Goal: Task Accomplishment & Management: Manage account settings

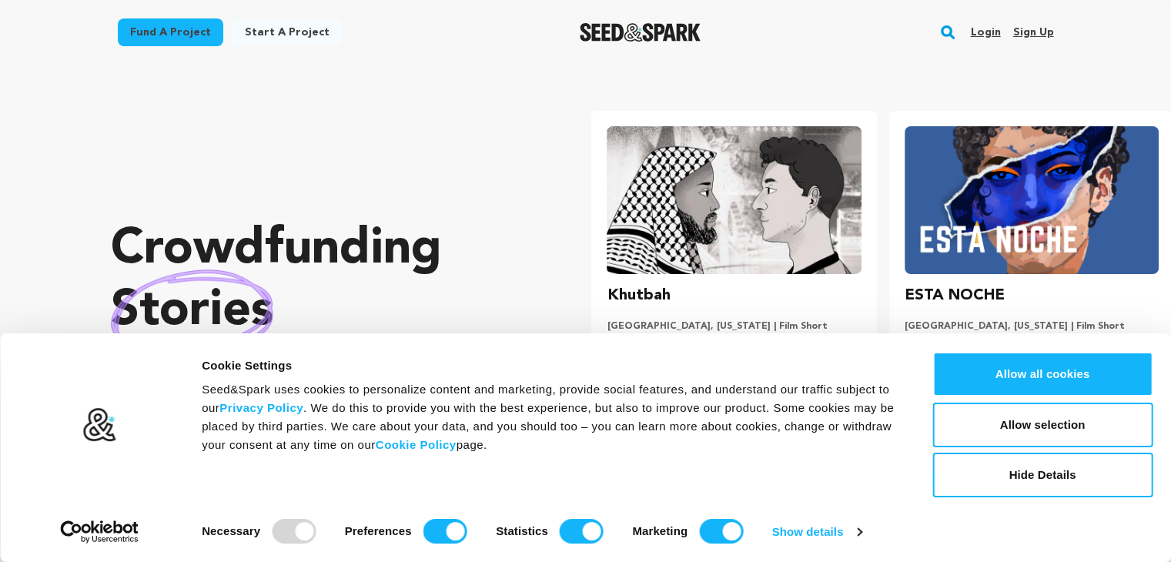
click at [1025, 32] on link "Sign up" at bounding box center [1032, 32] width 41 height 25
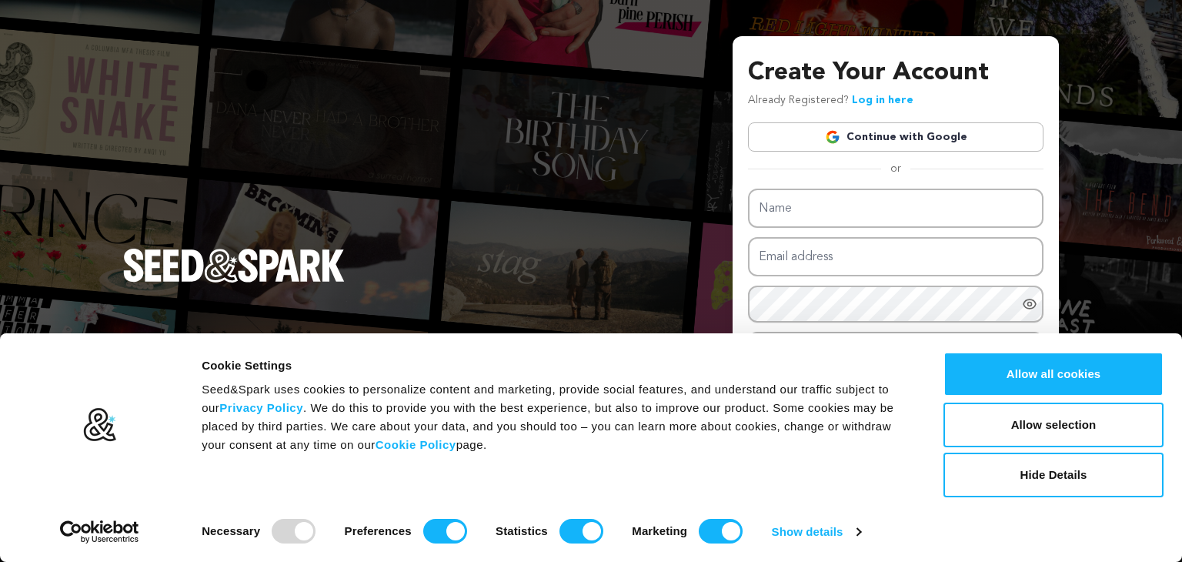
click at [937, 141] on link "Continue with Google" at bounding box center [896, 136] width 296 height 29
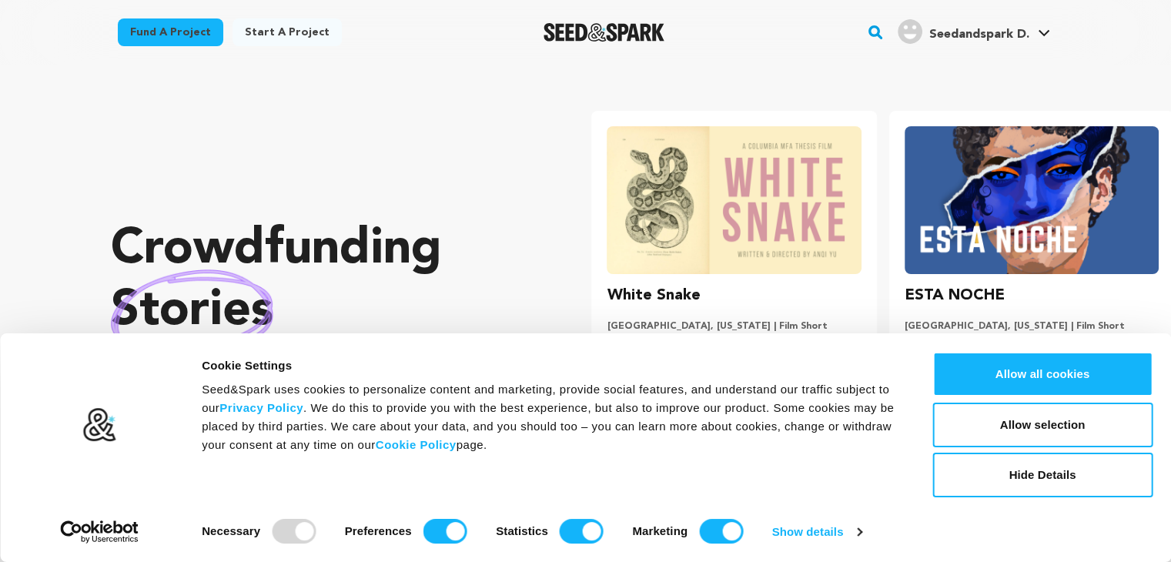
scroll to position [0, 309]
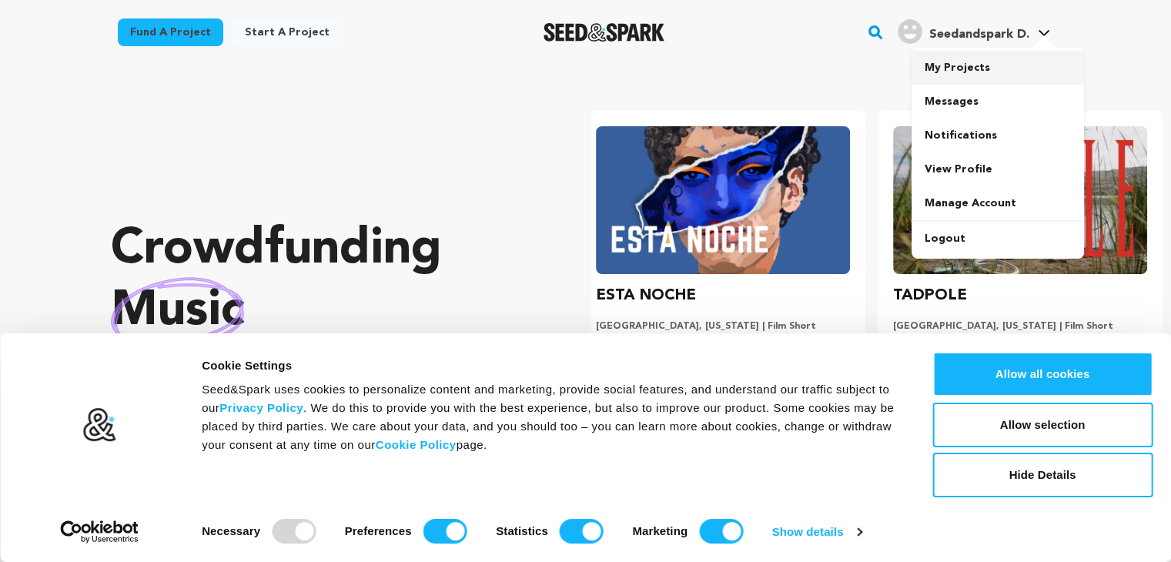
click at [971, 60] on link "My Projects" at bounding box center [997, 68] width 172 height 34
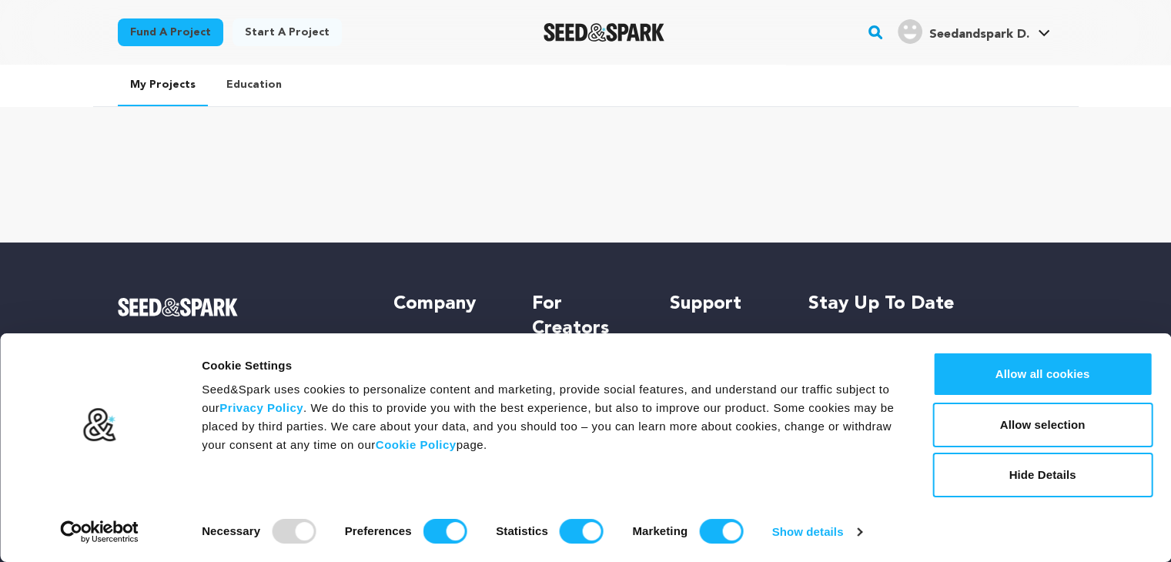
click at [166, 90] on link "My Projects" at bounding box center [163, 86] width 90 height 42
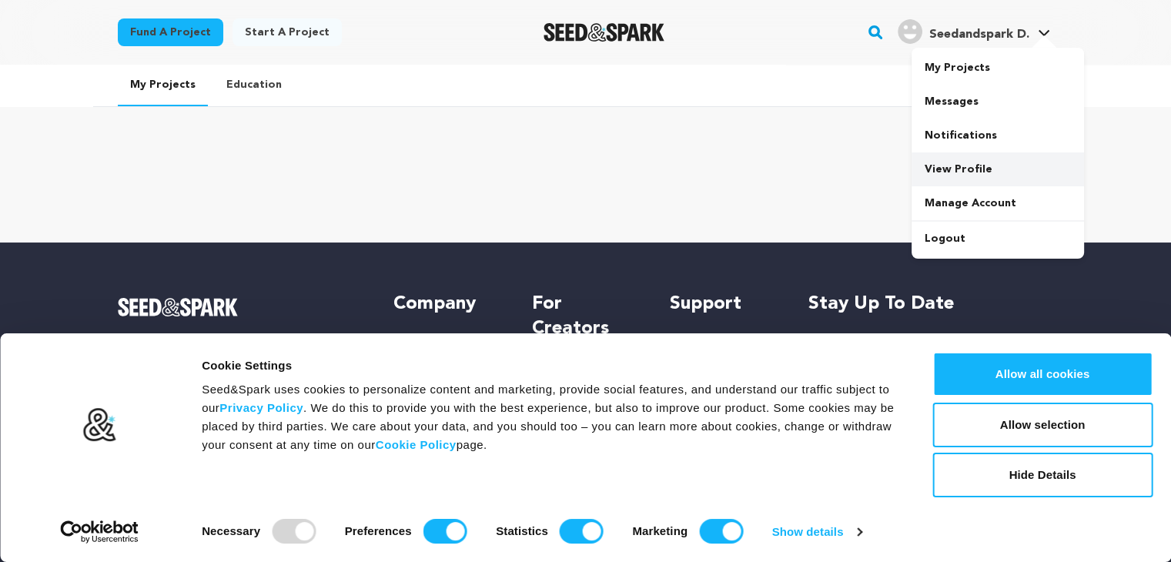
click at [1004, 175] on link "View Profile" at bounding box center [997, 169] width 172 height 34
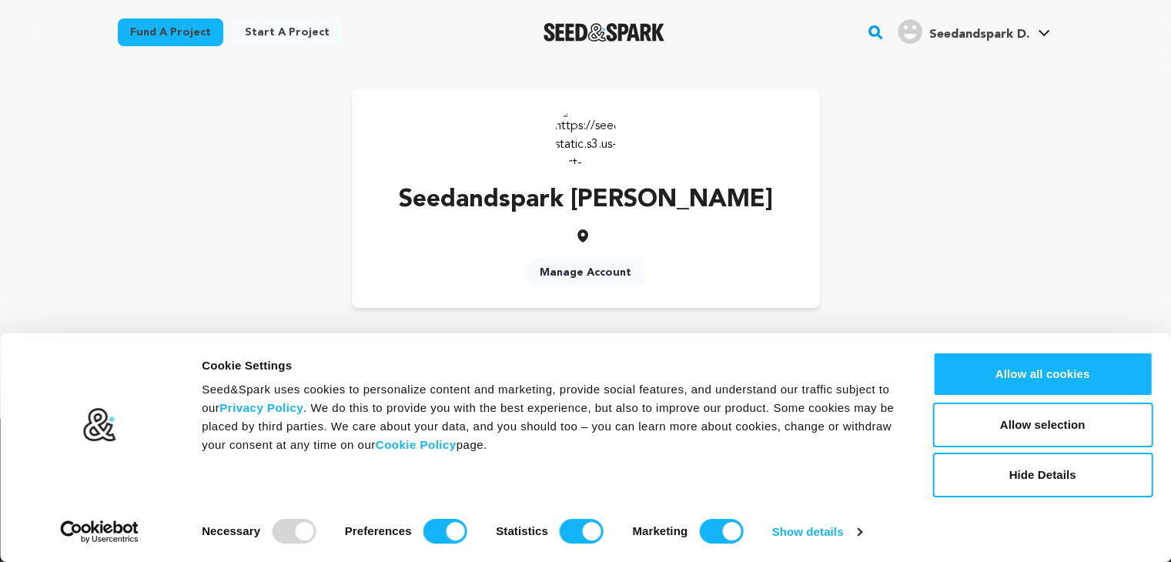
click at [587, 271] on link "Manage Account" at bounding box center [585, 273] width 116 height 28
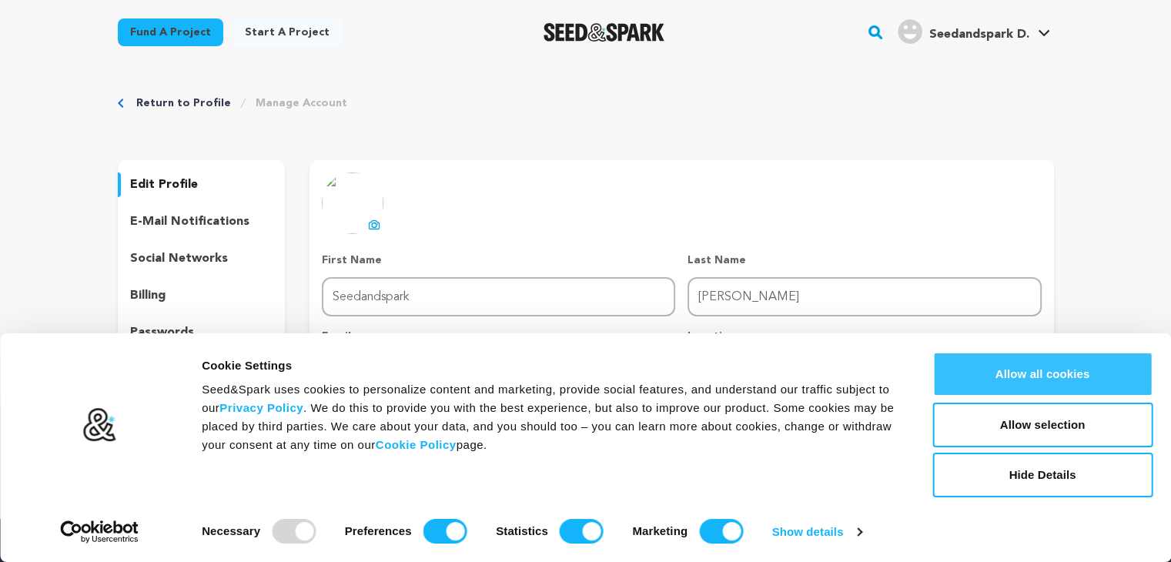
click at [972, 383] on button "Allow all cookies" at bounding box center [1042, 374] width 220 height 45
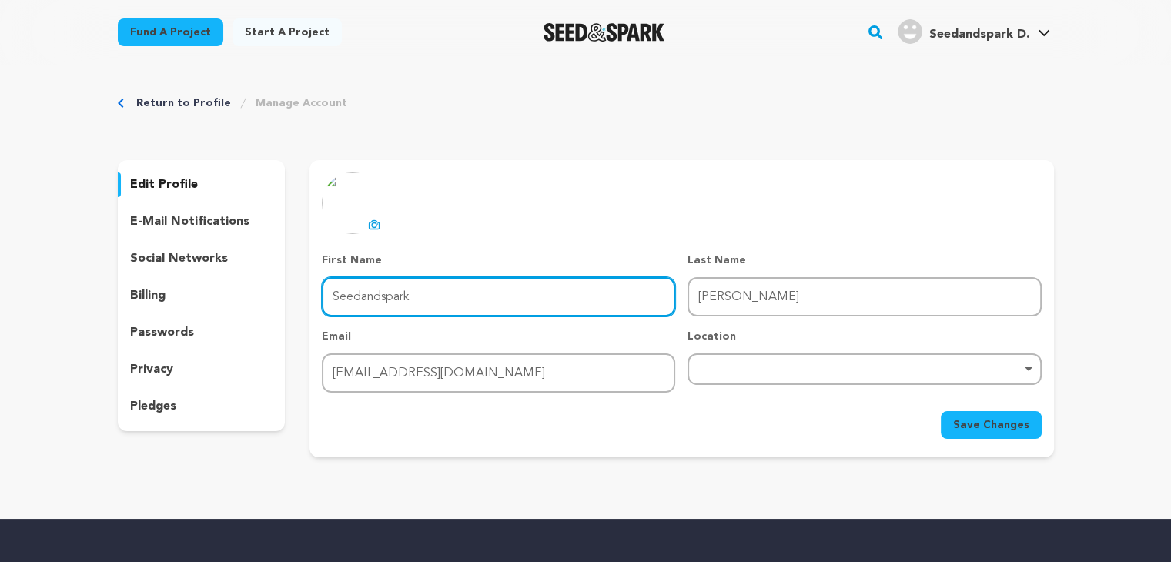
click at [476, 306] on input "Seedandspark" at bounding box center [498, 296] width 353 height 39
type input "S"
type input "[PERSON_NAME]"
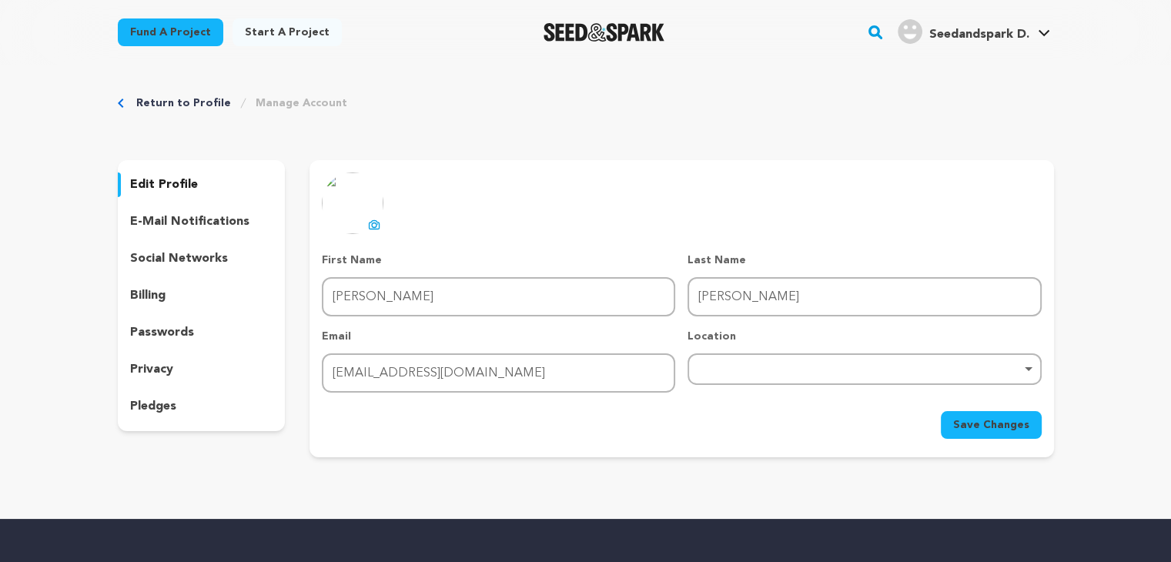
click at [202, 252] on p "social networks" at bounding box center [179, 258] width 98 height 18
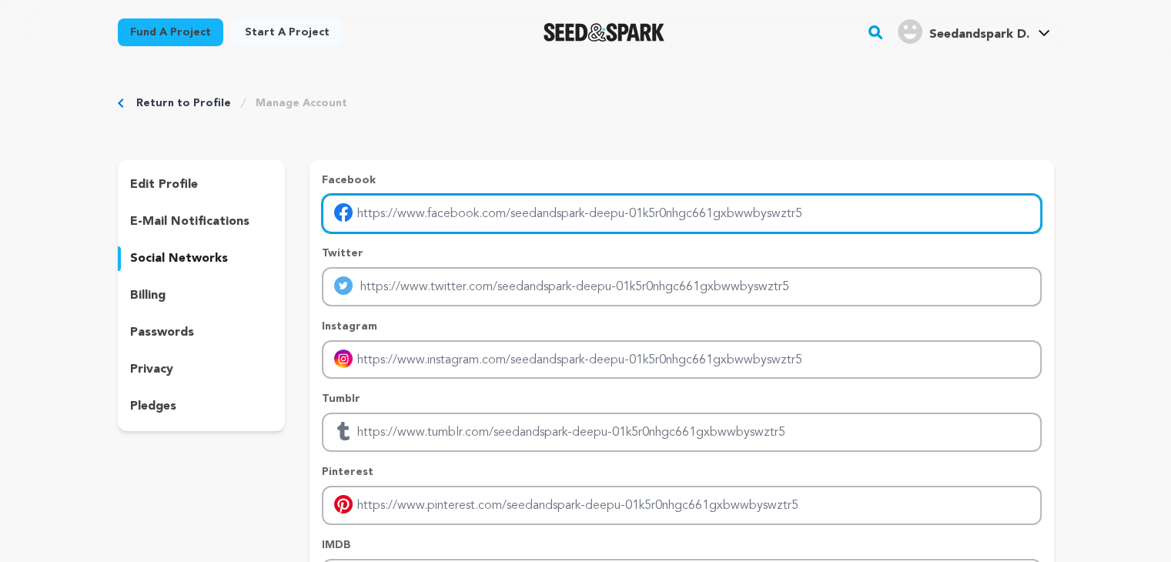
click at [416, 220] on input "Enter facebook profile link" at bounding box center [681, 213] width 719 height 39
type input "[URL][DOMAIN_NAME][DOMAIN_NAME]"
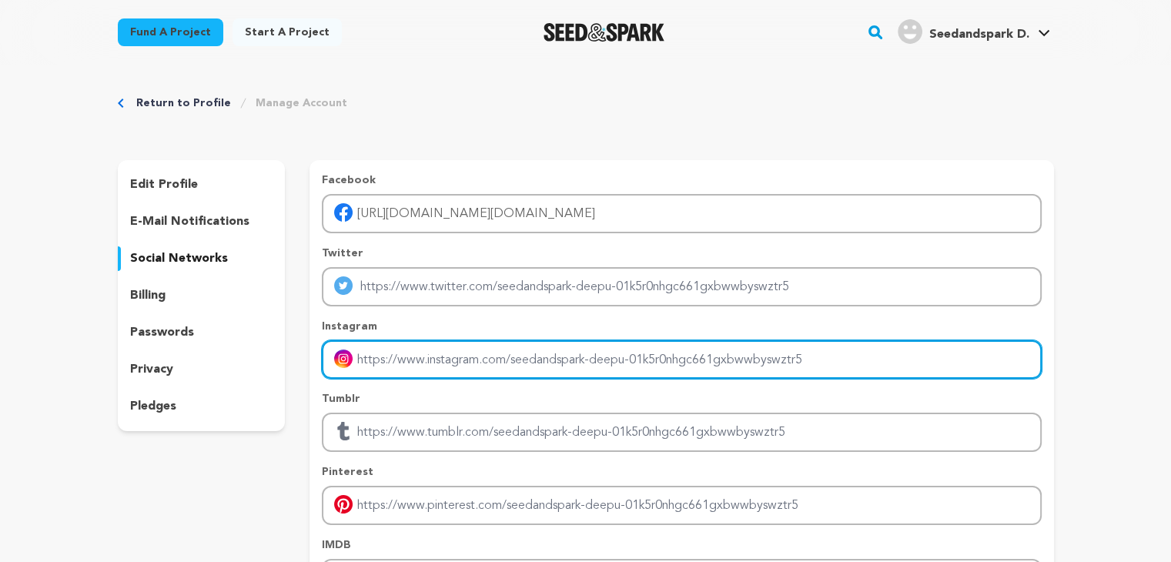
click at [416, 363] on input "Enter instagram handle link" at bounding box center [681, 359] width 719 height 39
paste input "[URL][DOMAIN_NAME][DOMAIN_NAME]"
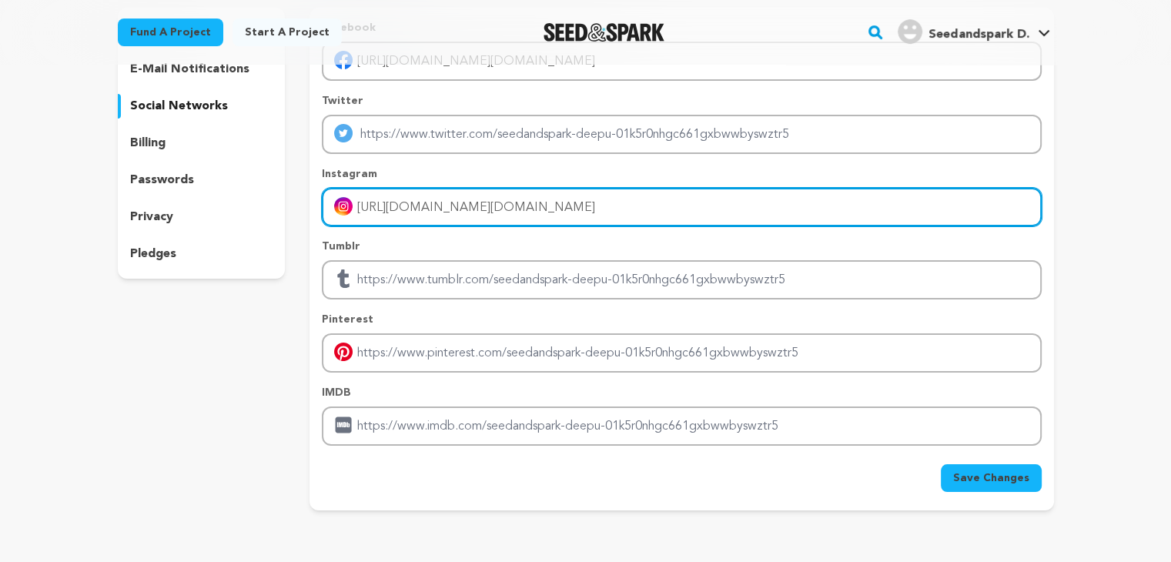
scroll to position [142, 0]
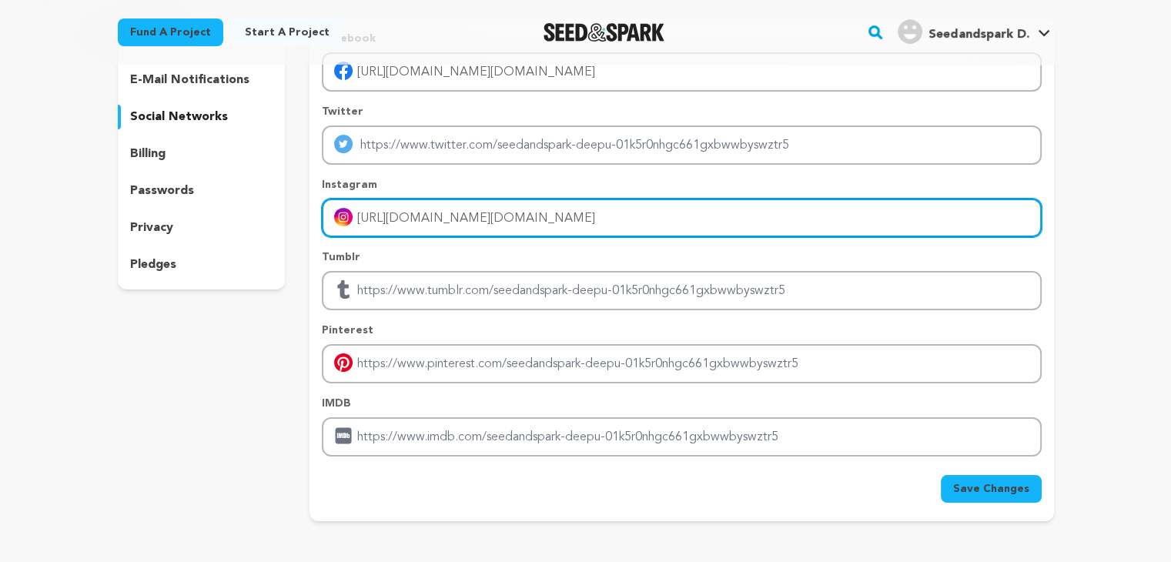
type input "[URL][DOMAIN_NAME][DOMAIN_NAME]"
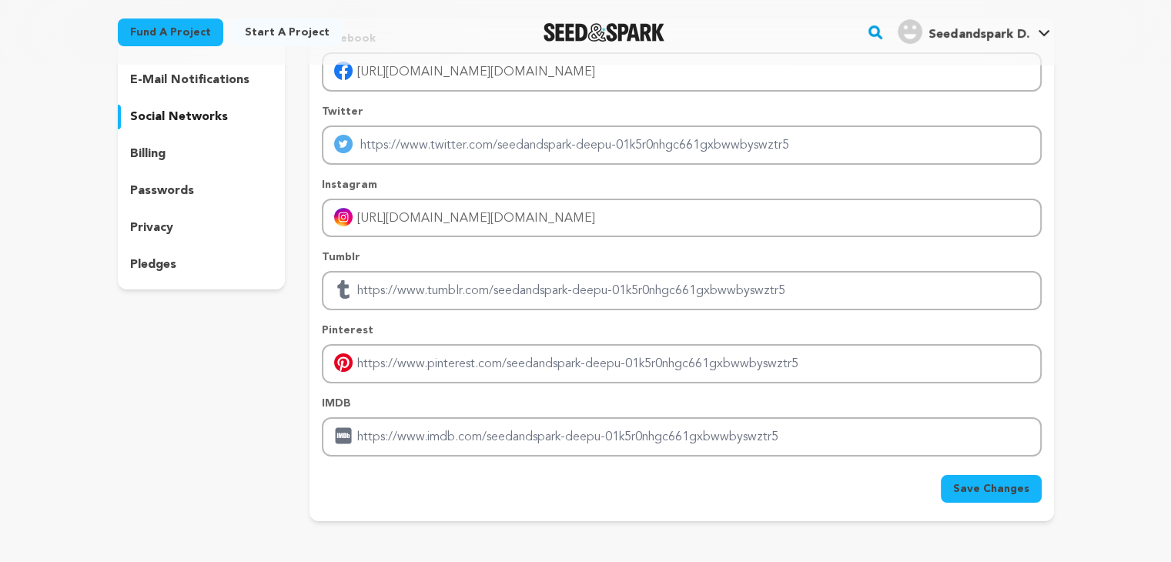
click at [955, 480] on button "Save Changes" at bounding box center [991, 489] width 101 height 28
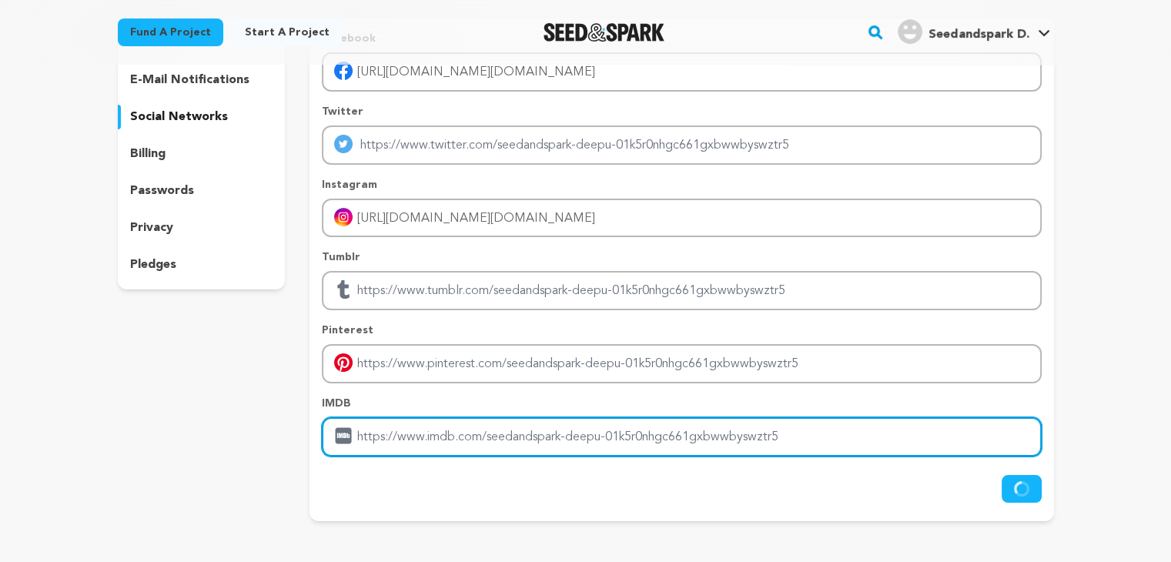
click at [720, 417] on input "Enter IMDB profile link" at bounding box center [681, 436] width 719 height 39
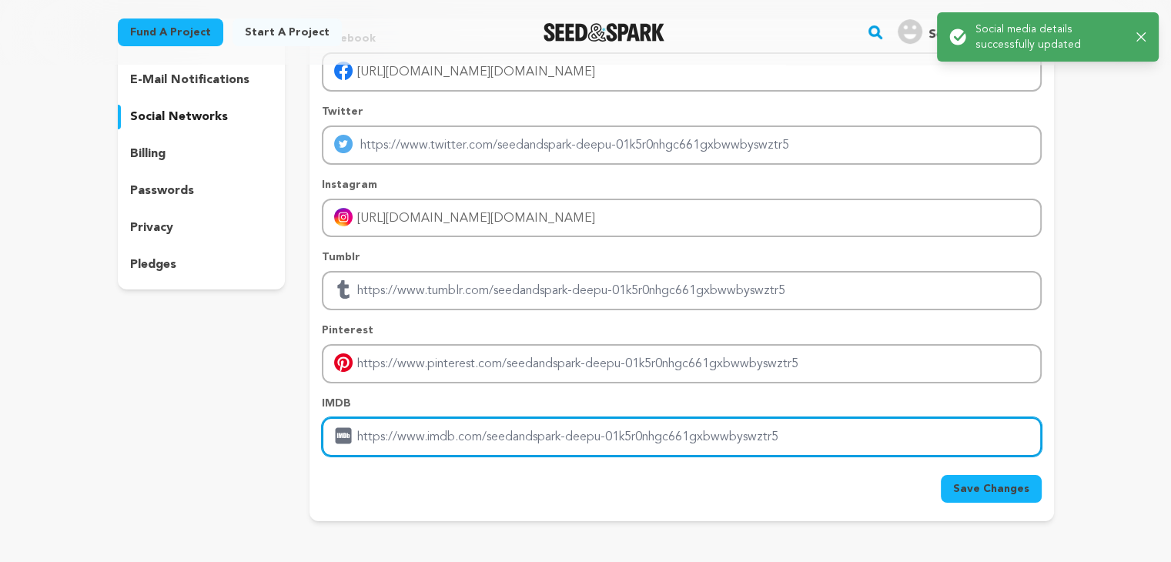
scroll to position [0, 0]
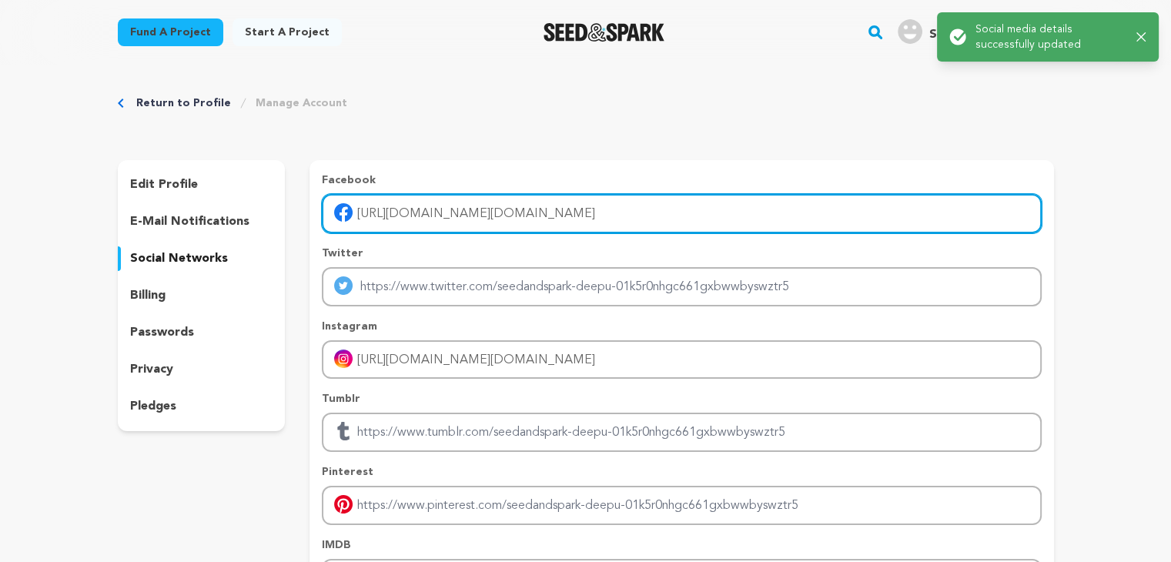
click at [625, 213] on input "[URL][DOMAIN_NAME][DOMAIN_NAME]" at bounding box center [681, 213] width 719 height 39
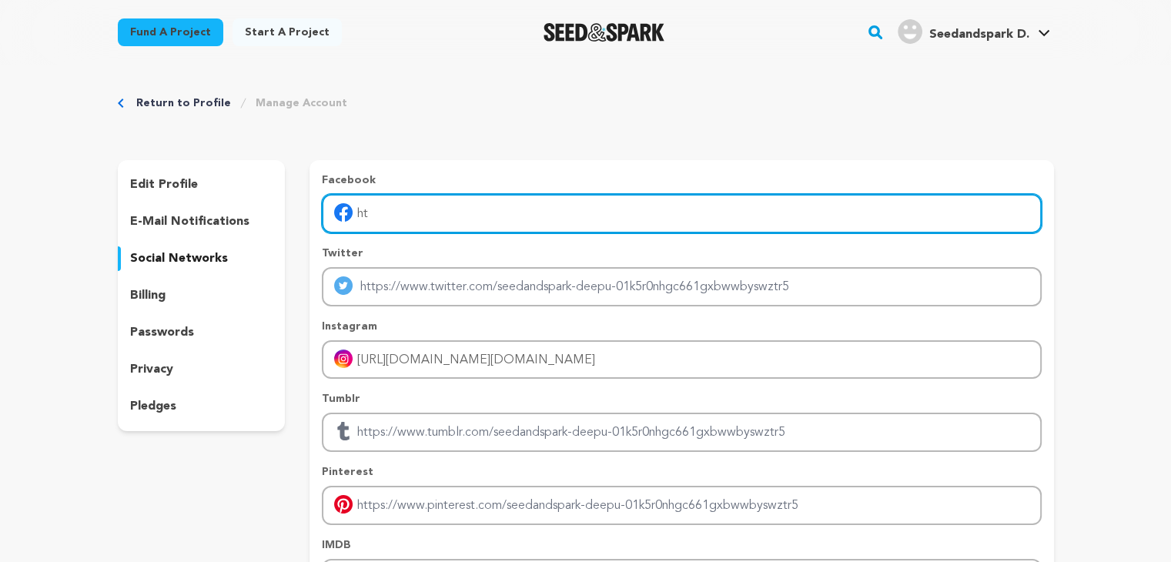
type input "h"
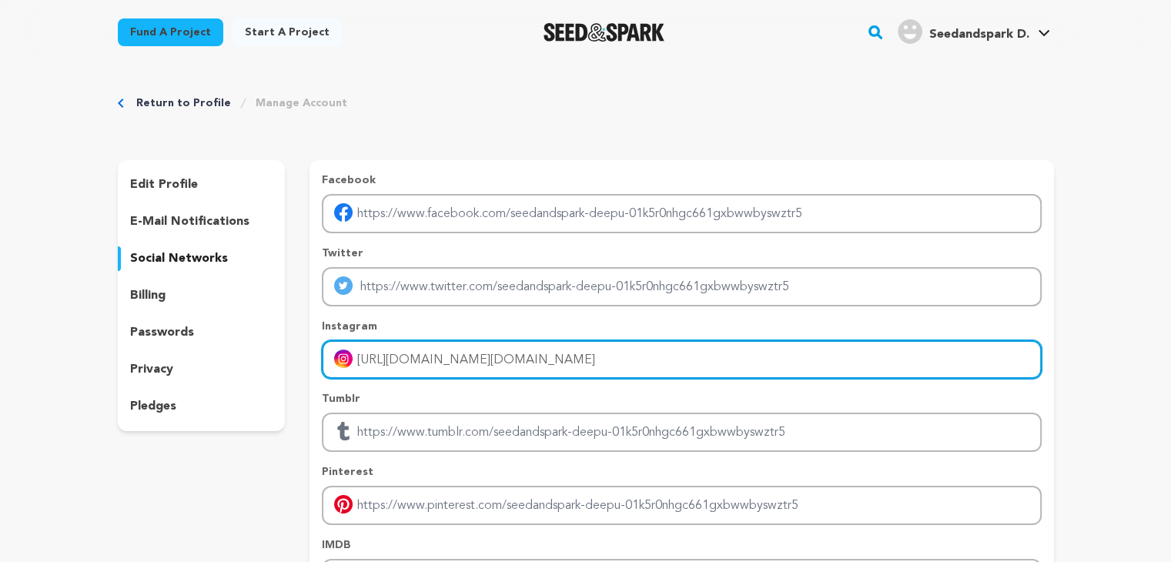
click at [650, 373] on input "[URL][DOMAIN_NAME][DOMAIN_NAME]" at bounding box center [681, 359] width 719 height 39
type input "h"
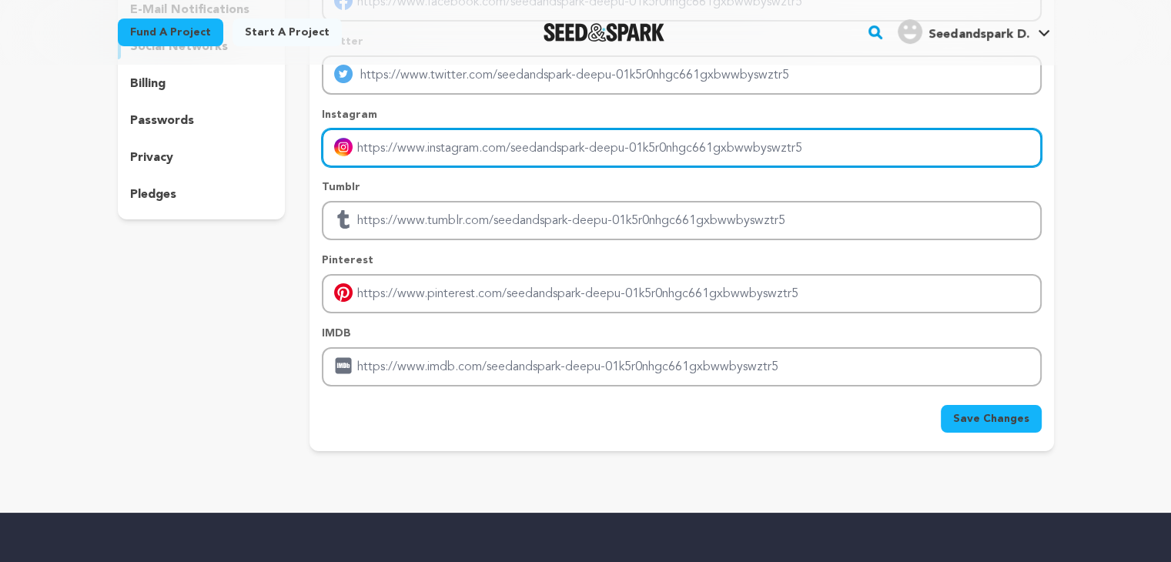
scroll to position [212, 0]
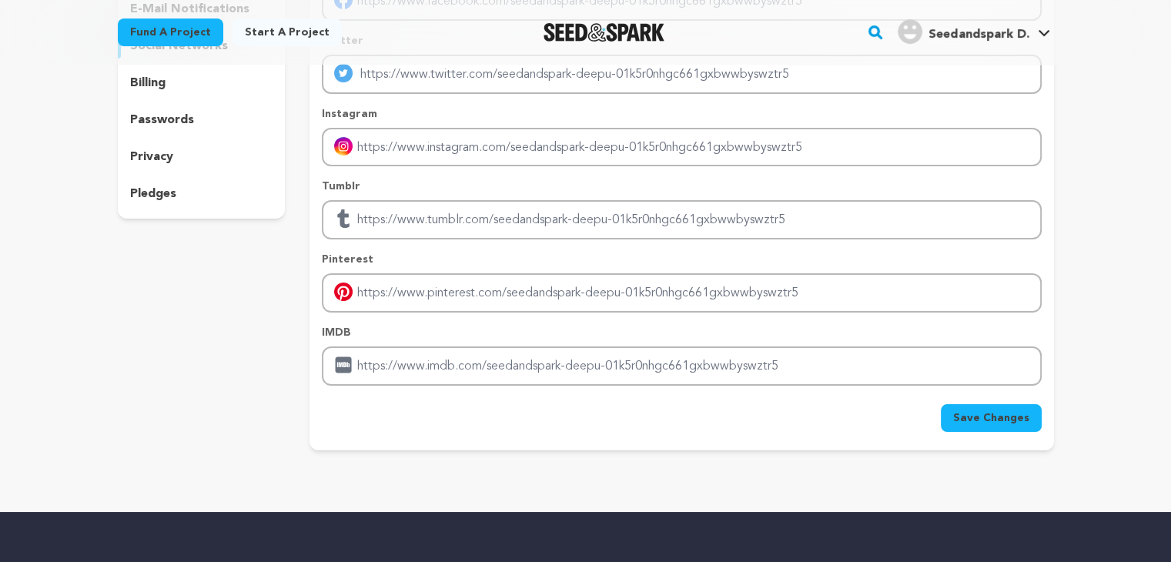
click at [960, 417] on span "Save Changes" at bounding box center [991, 417] width 76 height 15
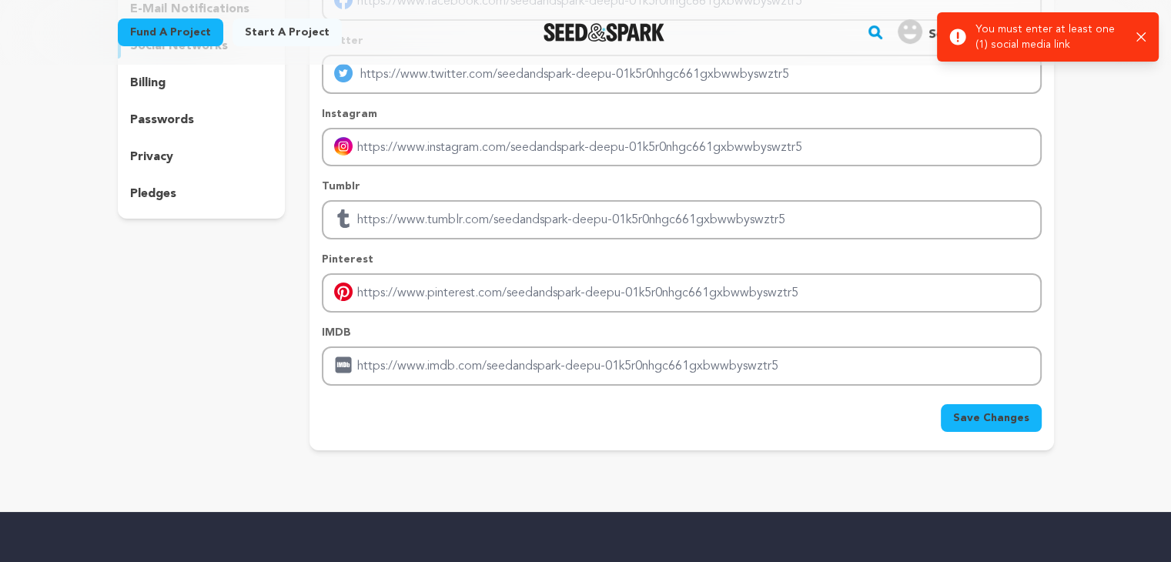
click at [960, 417] on span "Save Changes" at bounding box center [991, 417] width 76 height 15
click at [960, 417] on div "Save Changes" at bounding box center [681, 418] width 719 height 28
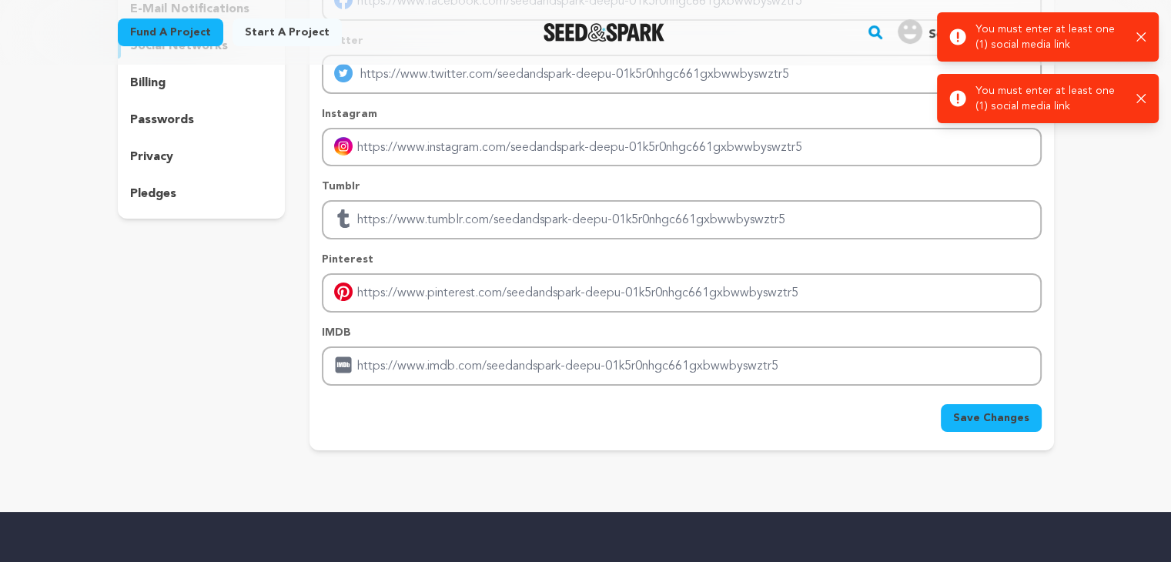
click at [960, 417] on span "Save Changes" at bounding box center [991, 417] width 76 height 15
click at [960, 417] on div "Save Changes" at bounding box center [681, 418] width 719 height 28
click at [960, 417] on span "Save Changes" at bounding box center [991, 417] width 76 height 15
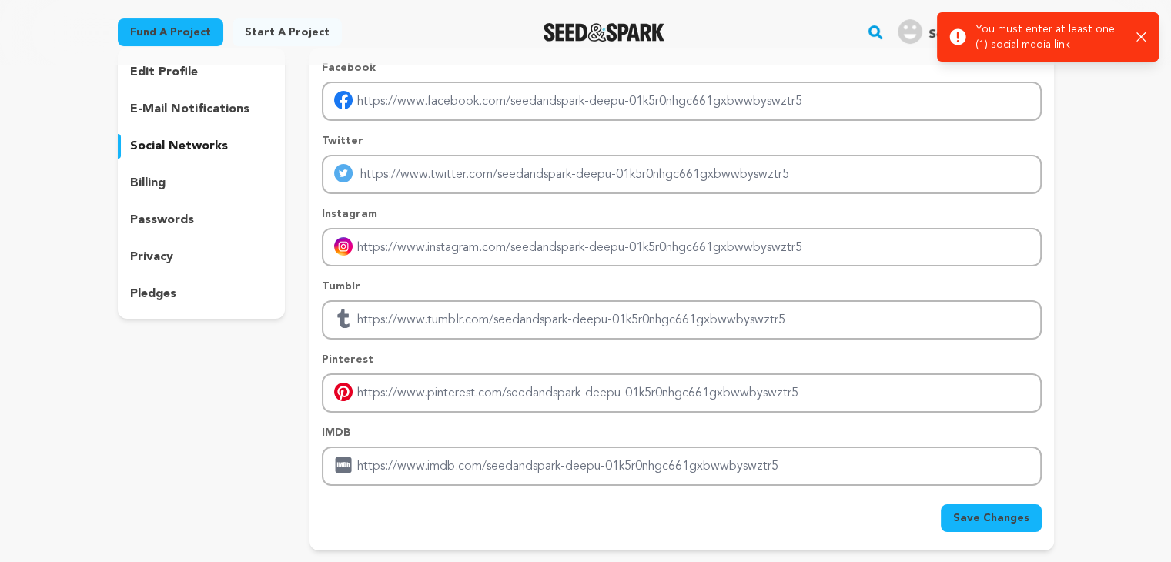
scroll to position [0, 0]
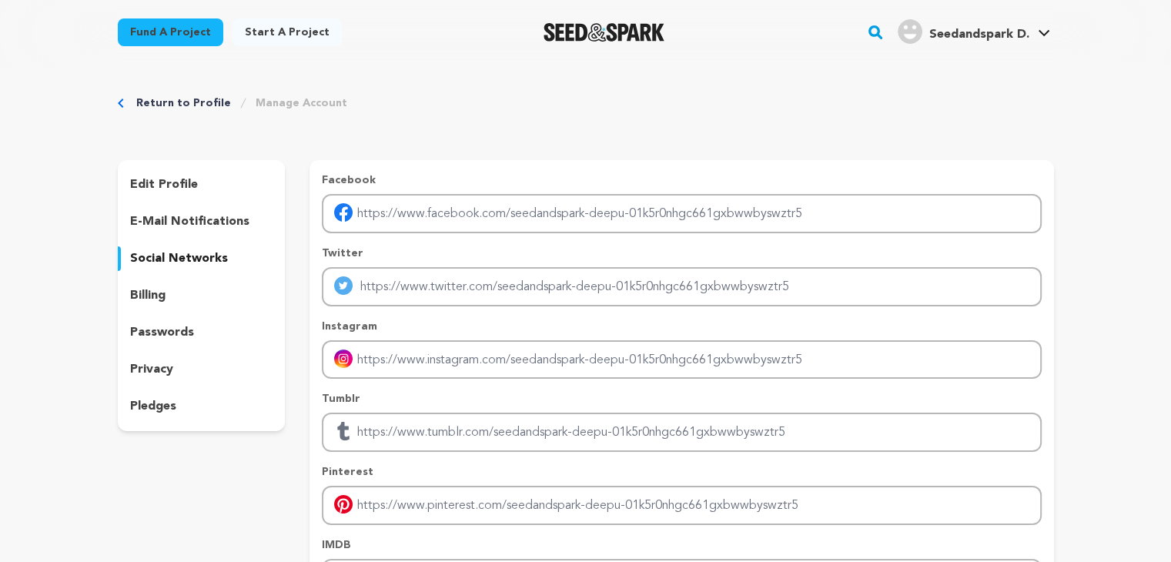
click at [155, 302] on p "billing" at bounding box center [147, 295] width 35 height 18
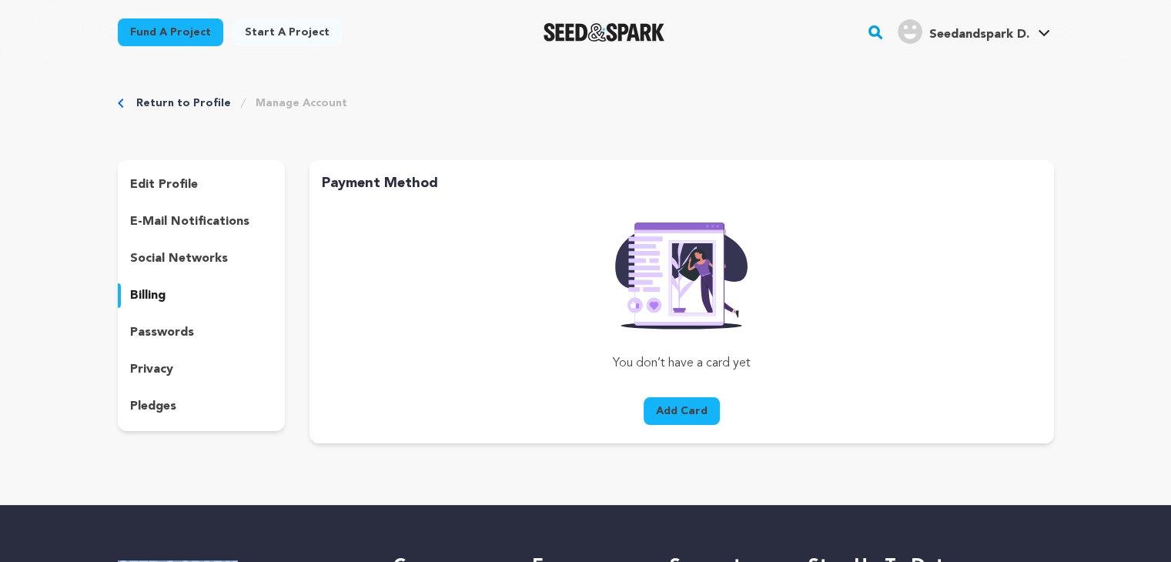
click at [209, 173] on div "edit profile" at bounding box center [202, 184] width 168 height 25
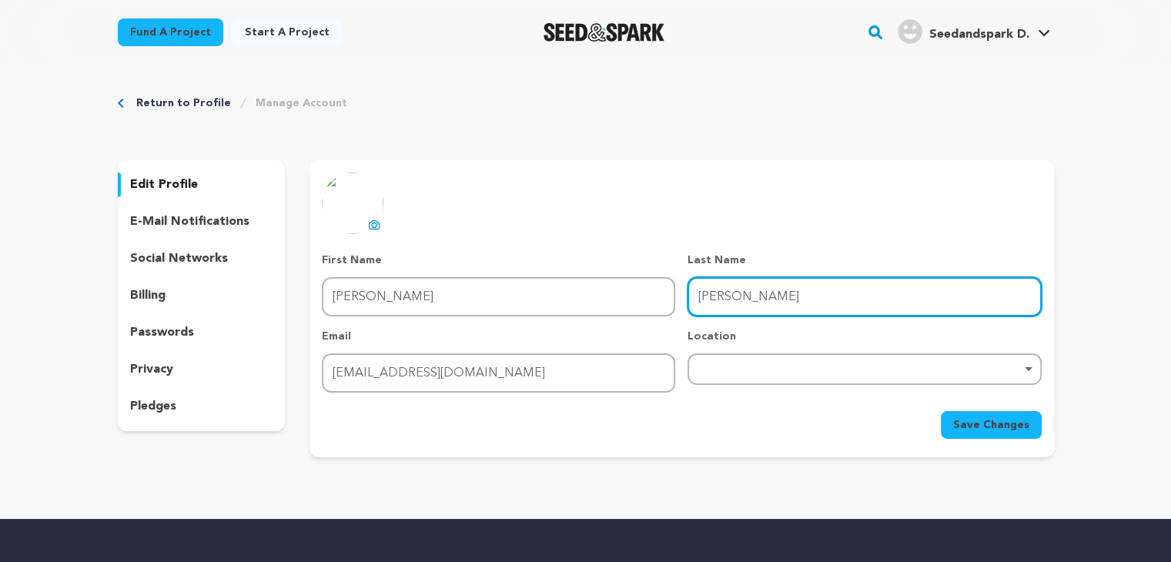
click at [748, 302] on input "[PERSON_NAME]" at bounding box center [863, 296] width 353 height 39
type input "D"
type input "singh"
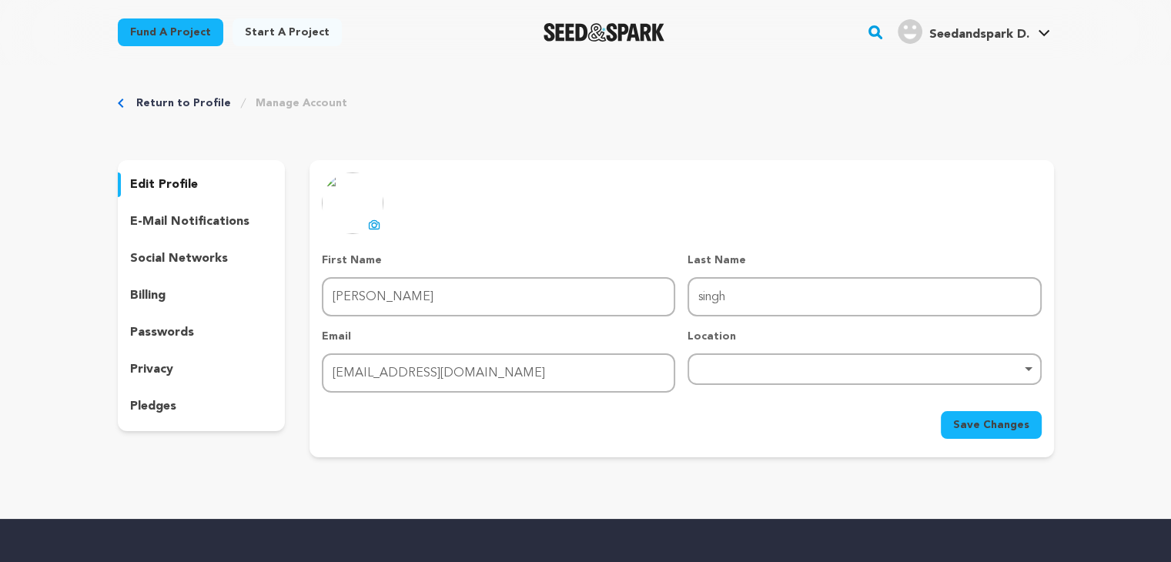
click at [969, 432] on button "Save Changes" at bounding box center [991, 425] width 101 height 28
click at [148, 401] on p "pledges" at bounding box center [153, 406] width 46 height 18
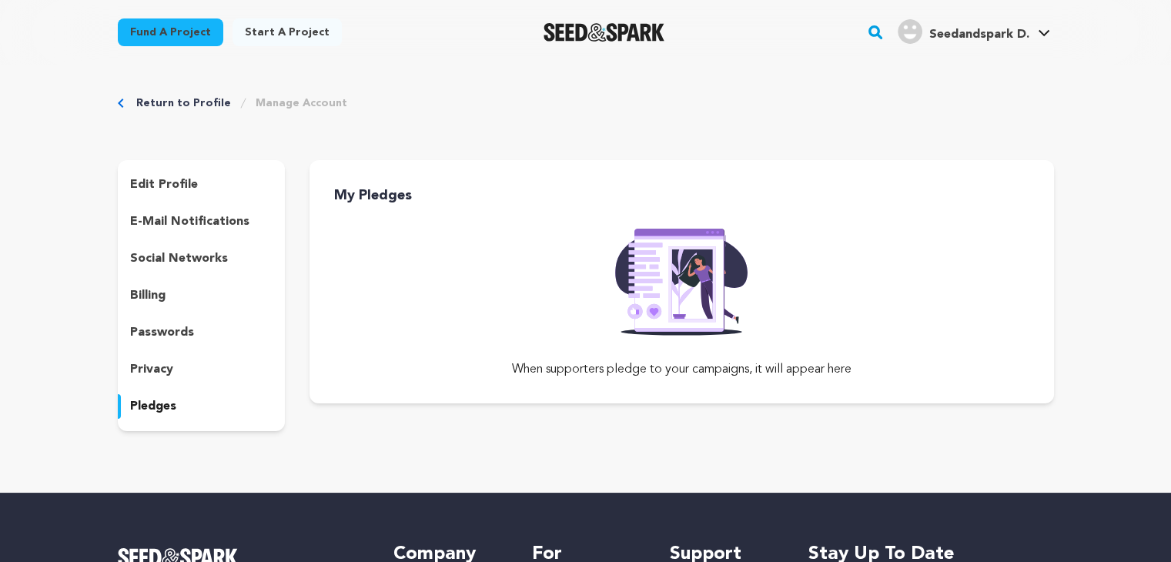
click at [155, 369] on p "privacy" at bounding box center [151, 369] width 43 height 18
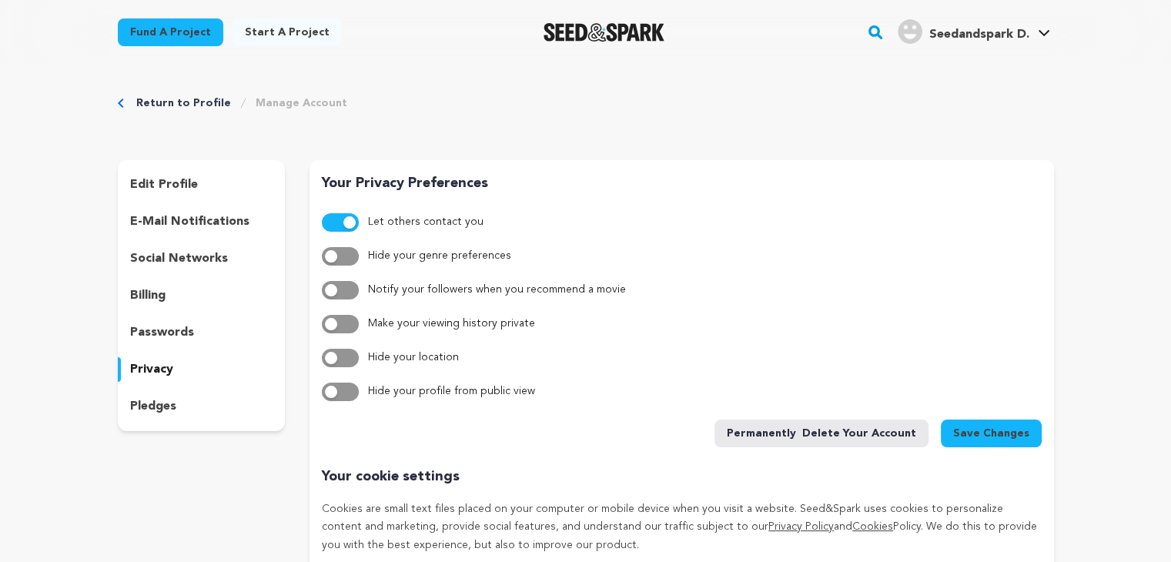
click at [197, 335] on div "passwords" at bounding box center [202, 332] width 168 height 25
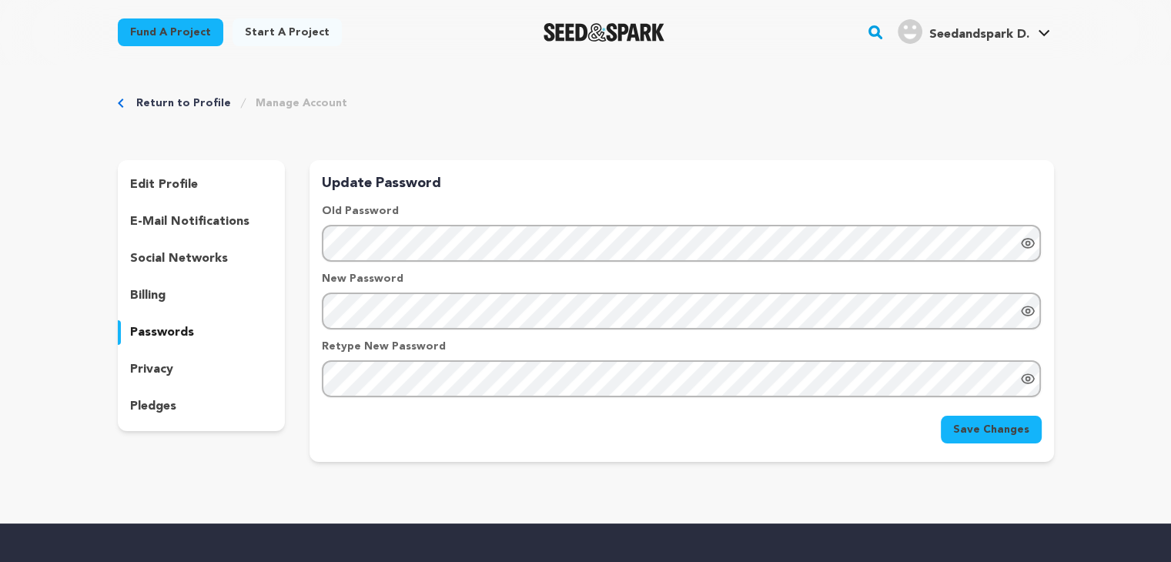
click at [145, 189] on p "edit profile" at bounding box center [164, 184] width 68 height 18
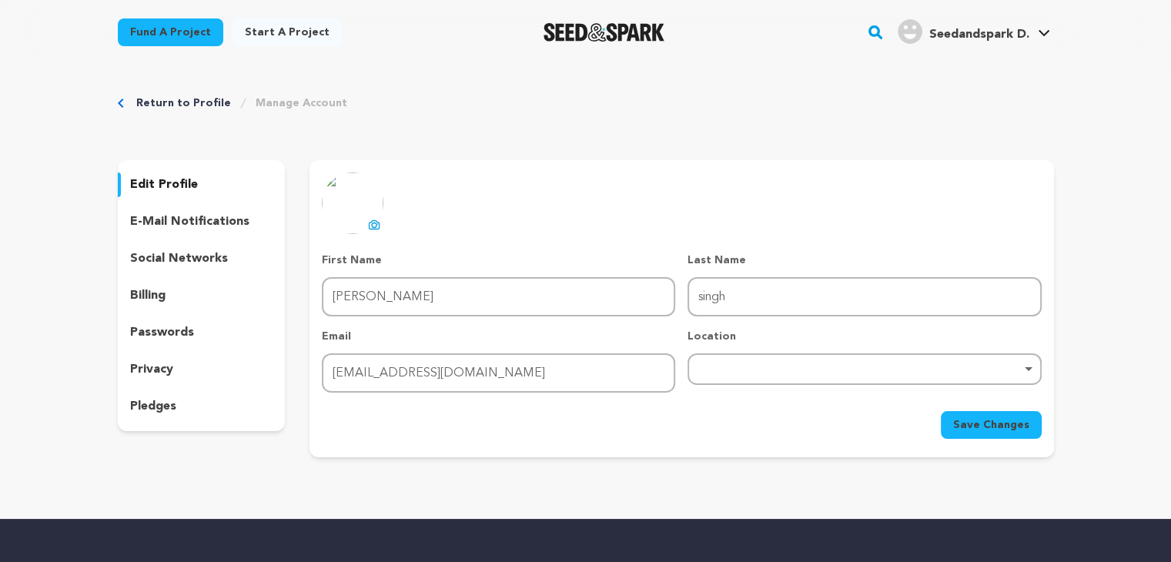
click at [178, 105] on link "Return to Profile" at bounding box center [183, 102] width 95 height 15
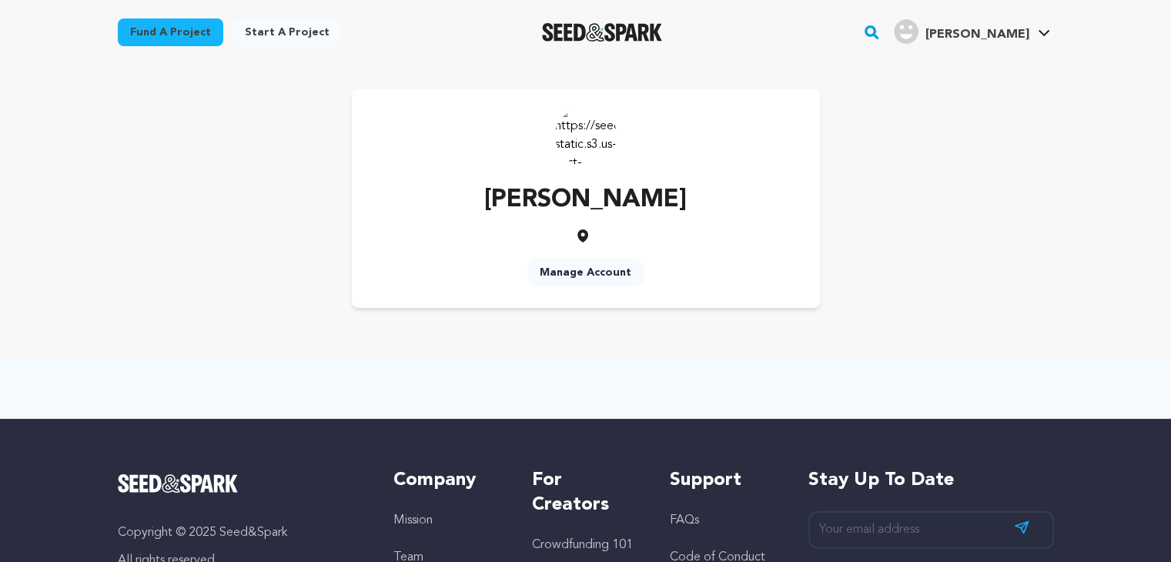
click at [577, 152] on img at bounding box center [586, 136] width 62 height 62
click at [607, 273] on link "Manage Account" at bounding box center [585, 273] width 116 height 28
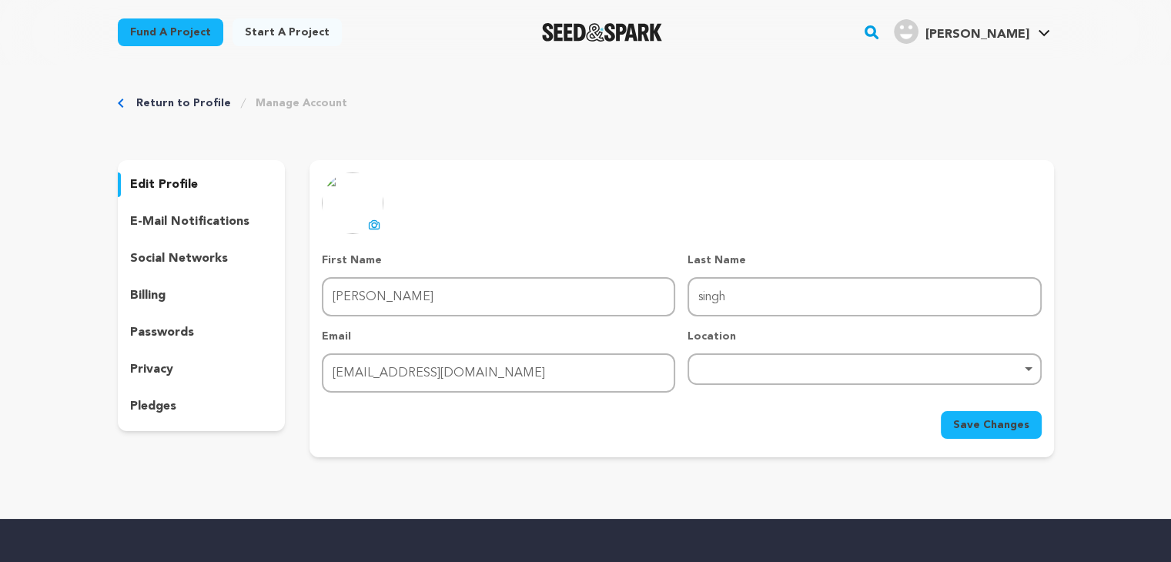
click at [424, 250] on div "uploading spinner upload profile image First Name First Name [PERSON_NAME] Last…" at bounding box center [681, 305] width 719 height 266
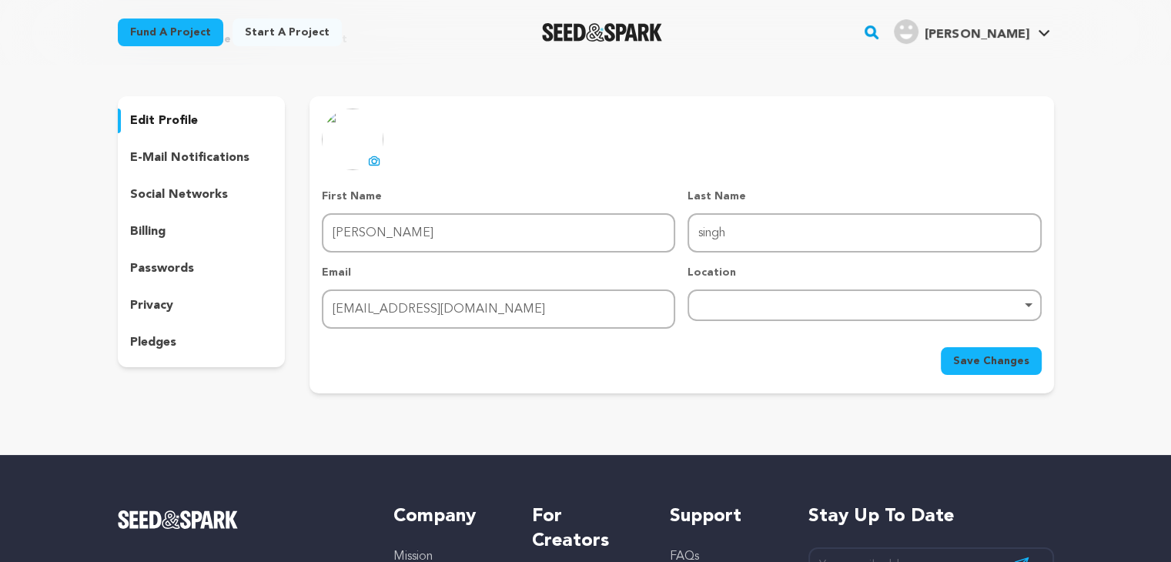
scroll to position [66, 0]
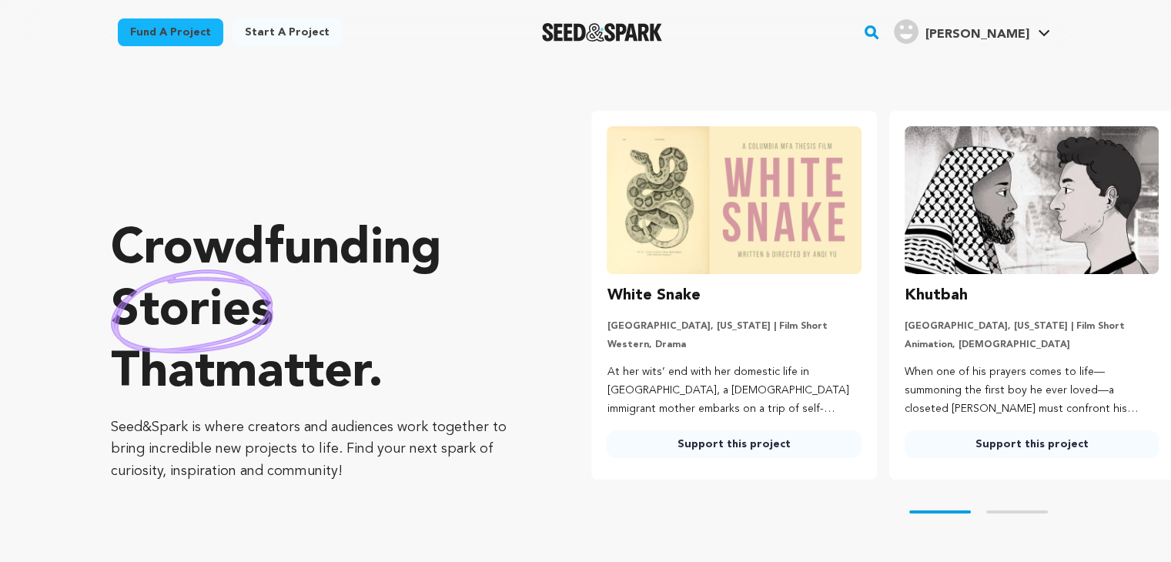
scroll to position [0, 309]
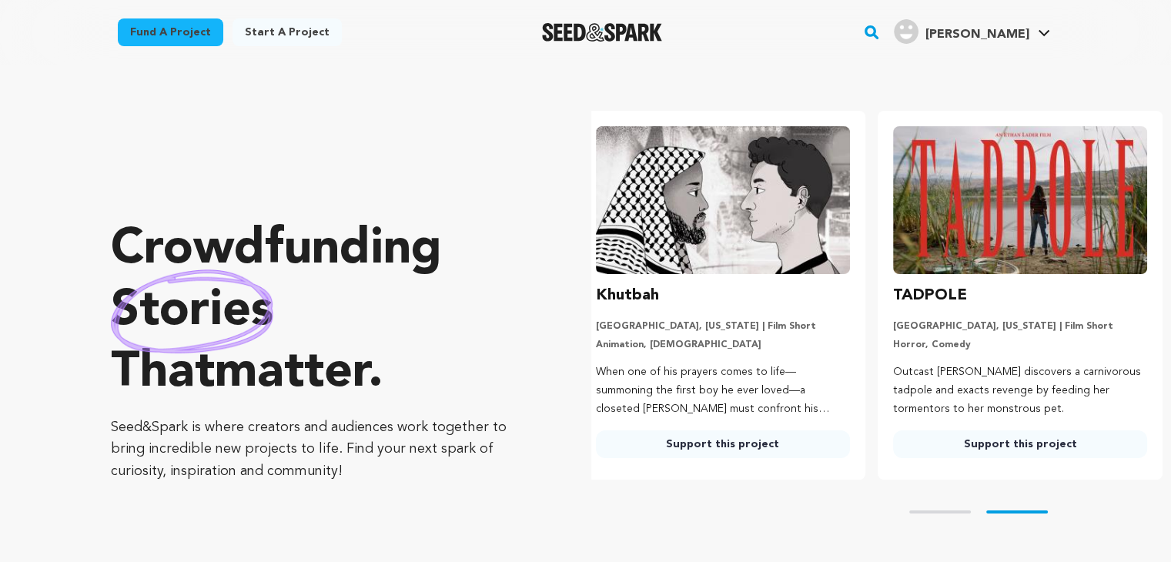
click at [1041, 30] on icon at bounding box center [1044, 33] width 12 height 8
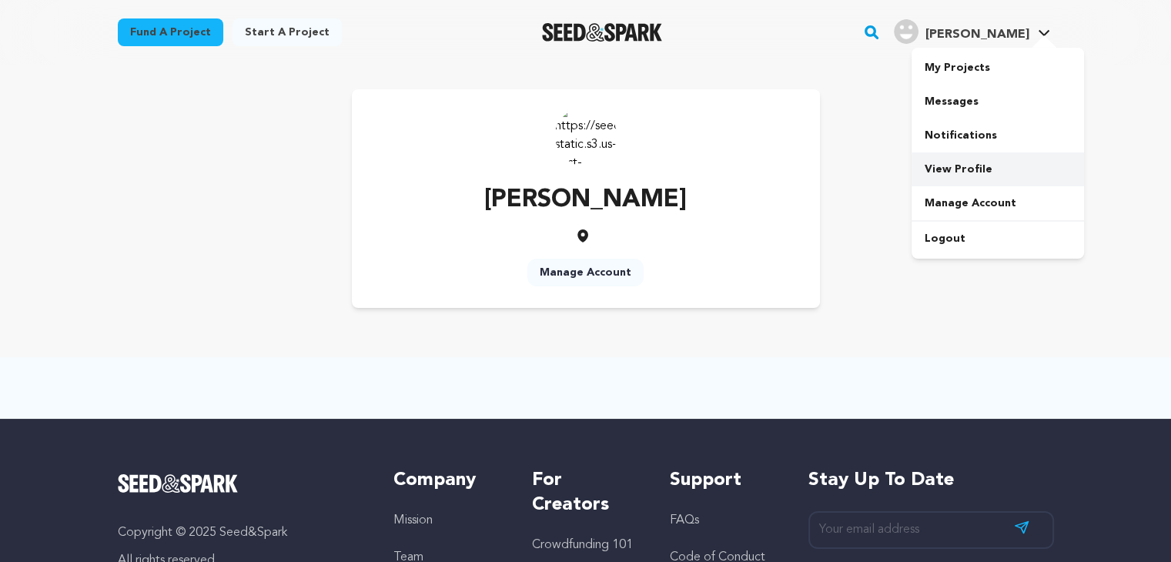
click at [961, 165] on link "View Profile" at bounding box center [997, 169] width 172 height 34
click at [937, 169] on link "View Profile" at bounding box center [997, 169] width 172 height 34
click at [596, 276] on link "Manage Account" at bounding box center [585, 273] width 116 height 28
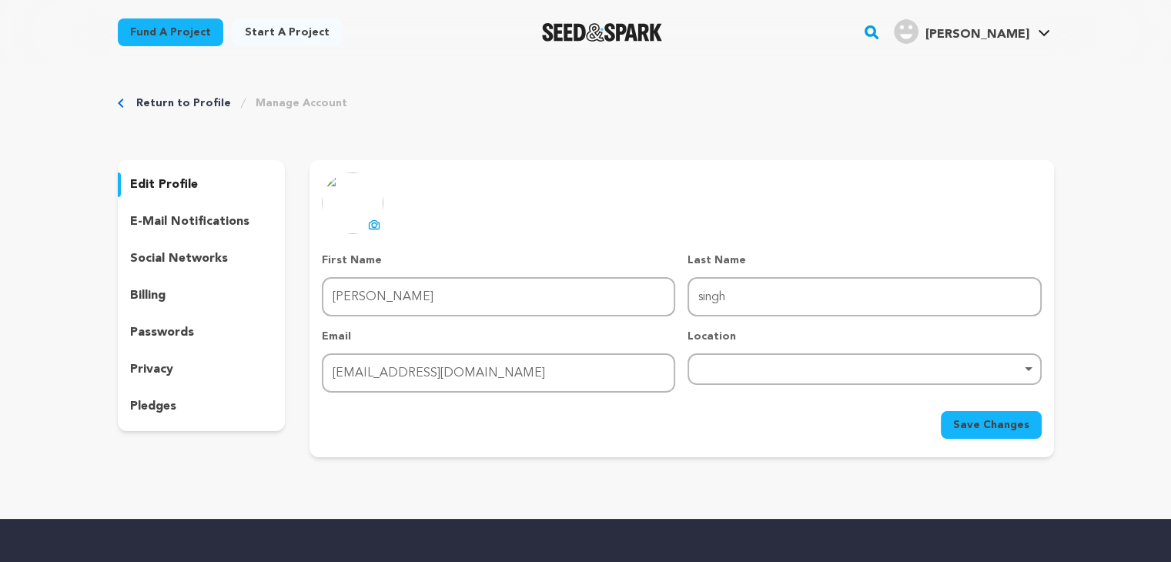
click at [190, 263] on p "social networks" at bounding box center [179, 258] width 98 height 18
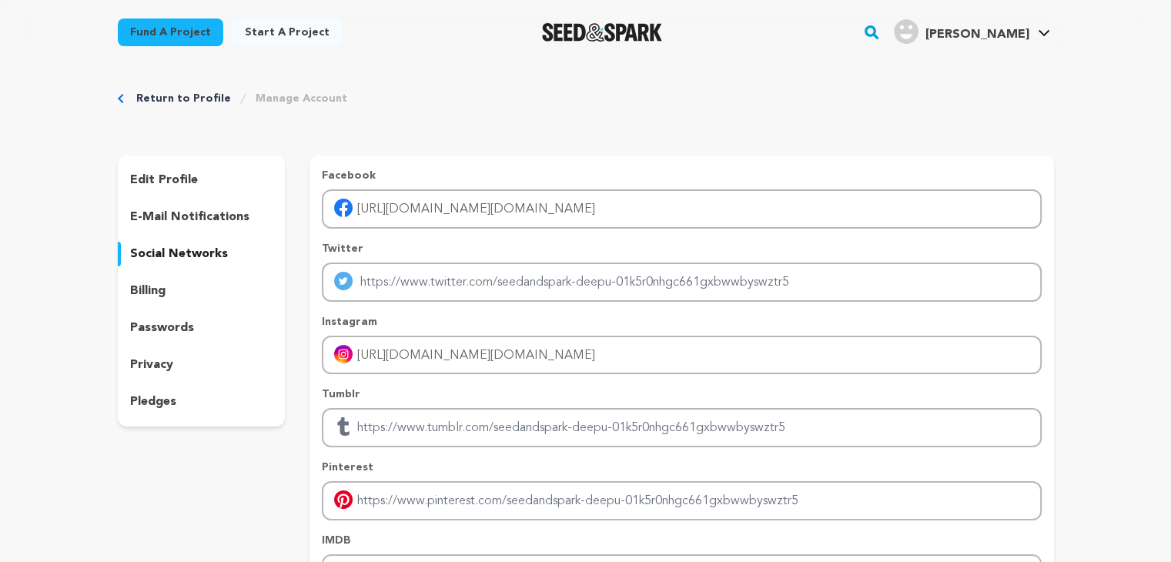
scroll to position [3, 0]
click at [169, 399] on p "pledges" at bounding box center [153, 403] width 46 height 18
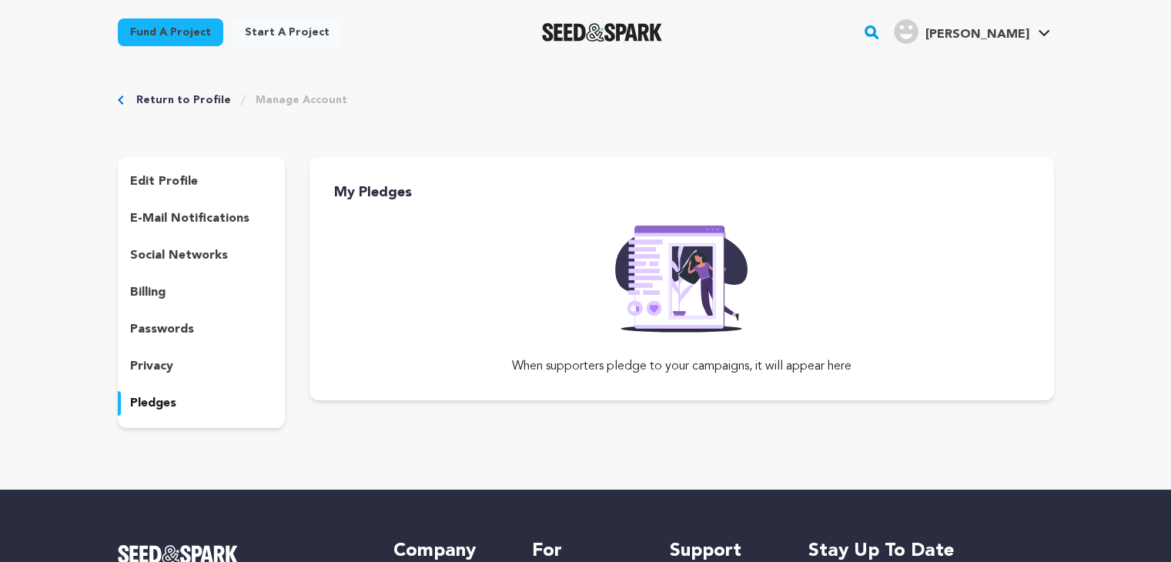
click at [157, 222] on p "e-mail notifications" at bounding box center [189, 218] width 119 height 18
